Goal: Book appointment/travel/reservation

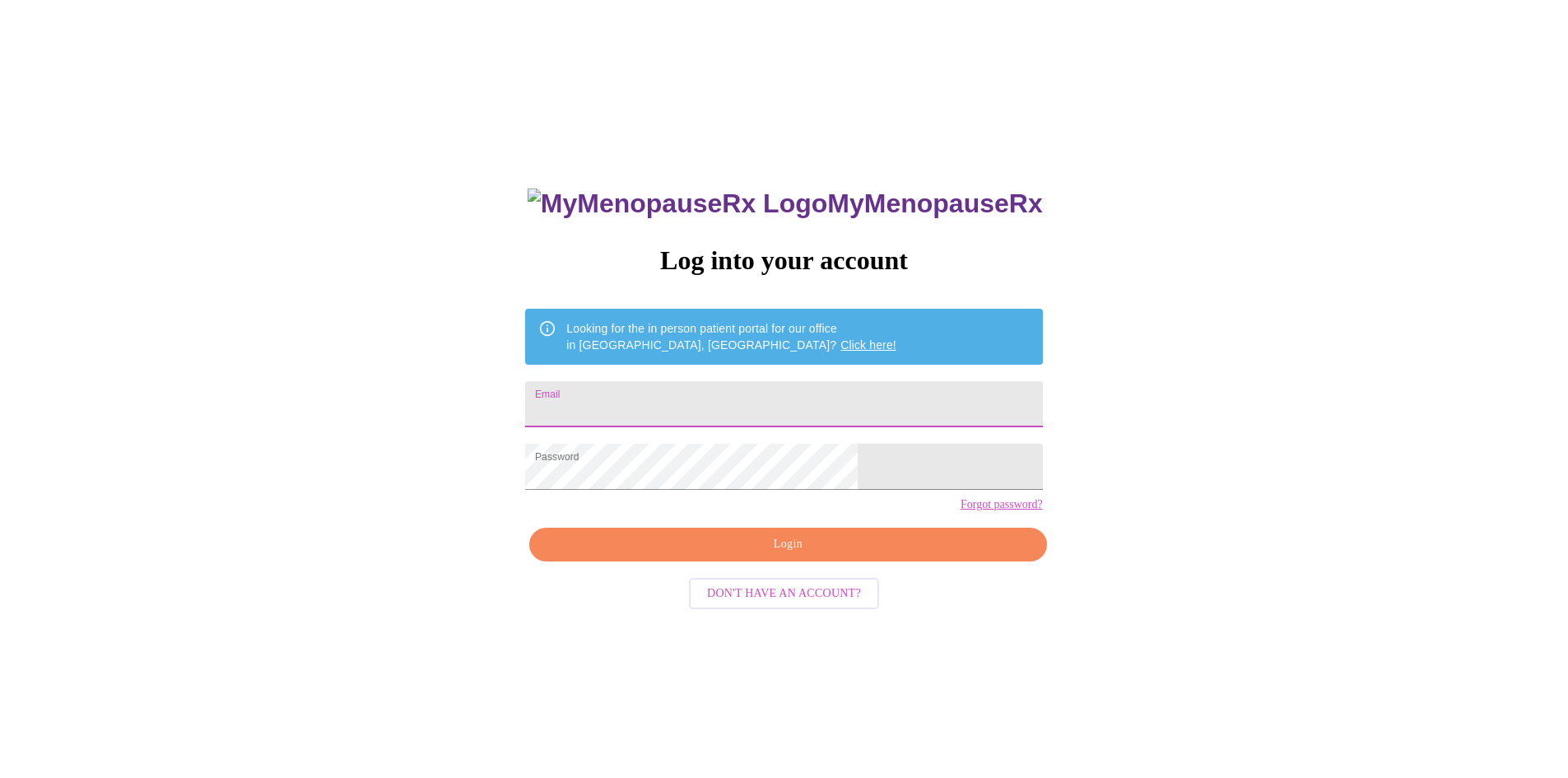
click at [779, 413] on input "Email" at bounding box center [783, 404] width 516 height 46
type input "[EMAIL_ADDRESS][DOMAIN_NAME]"
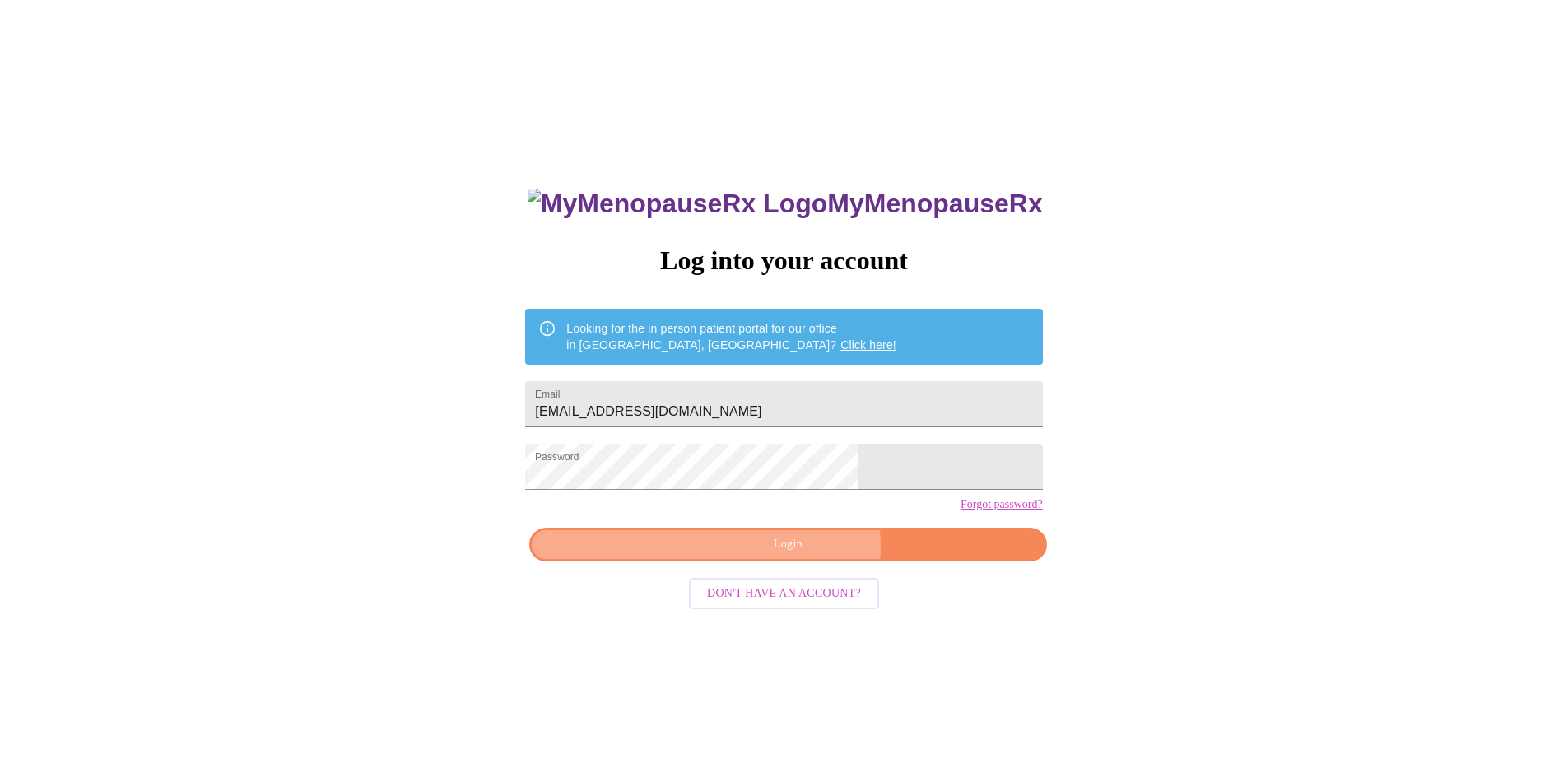
click at [798, 555] on span "Login" at bounding box center [787, 544] width 478 height 20
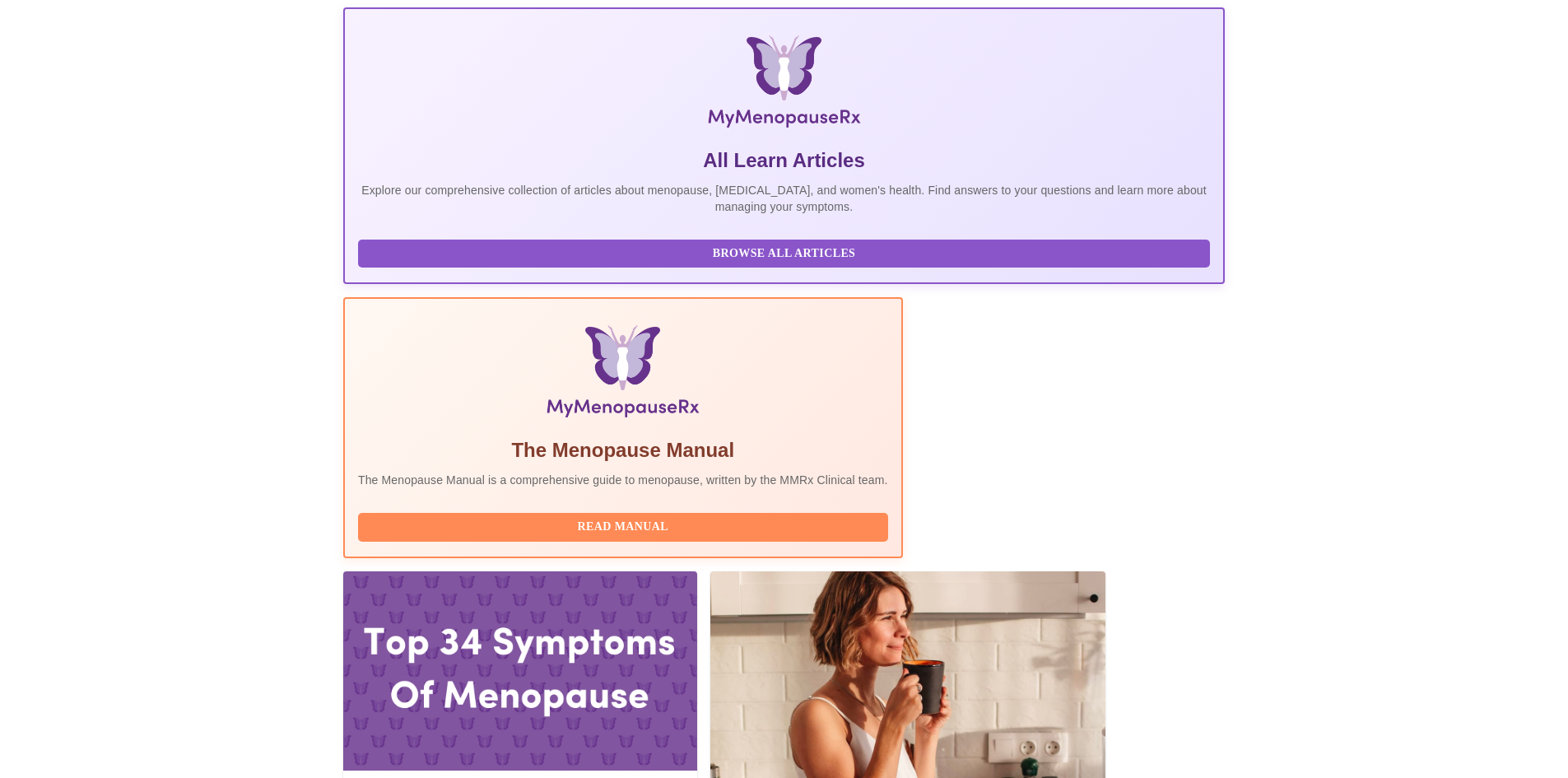
scroll to position [267, 0]
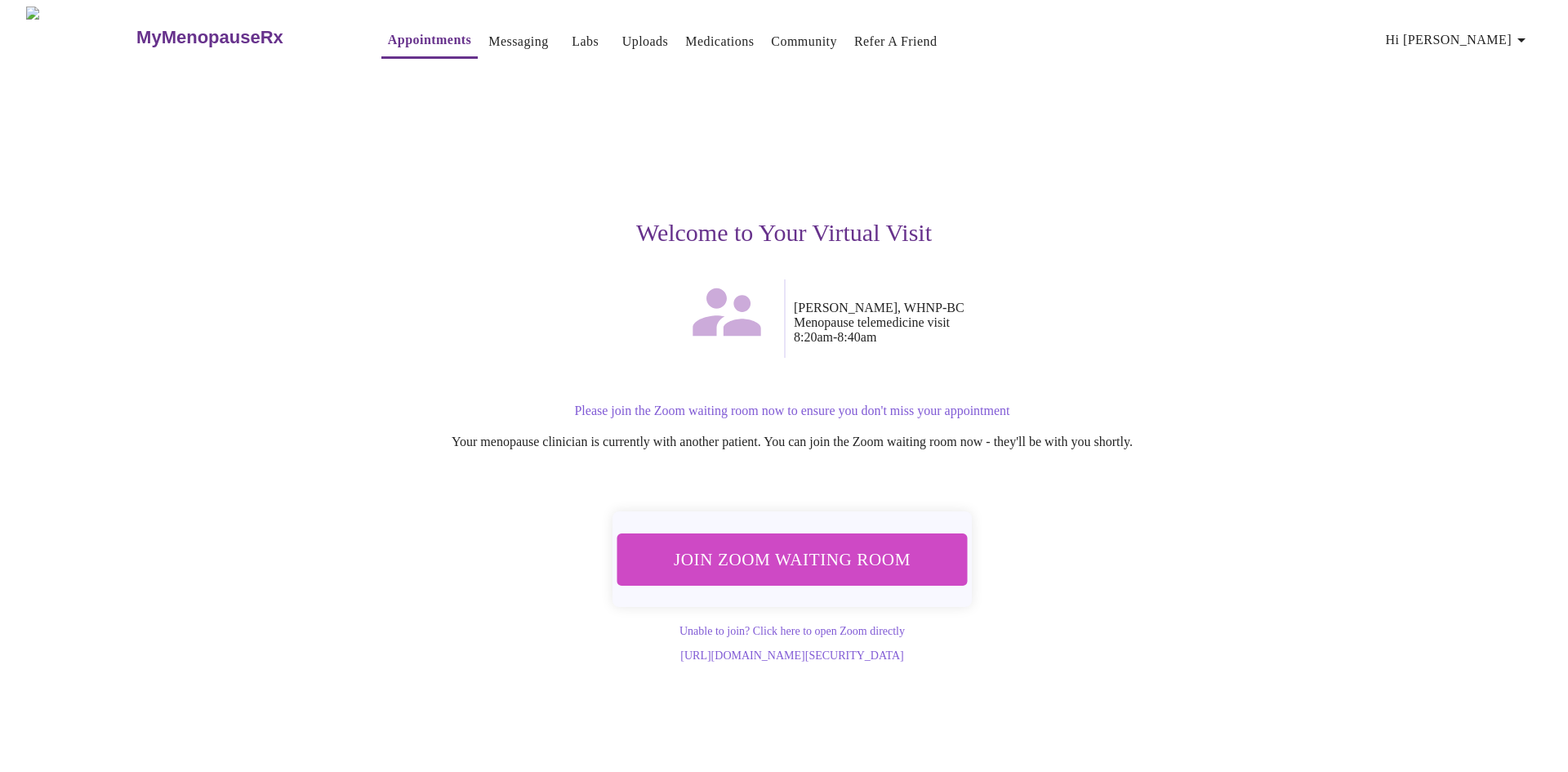
click at [821, 563] on span "Join Zoom Waiting Room" at bounding box center [792, 559] width 307 height 30
